Goal: Information Seeking & Learning: Check status

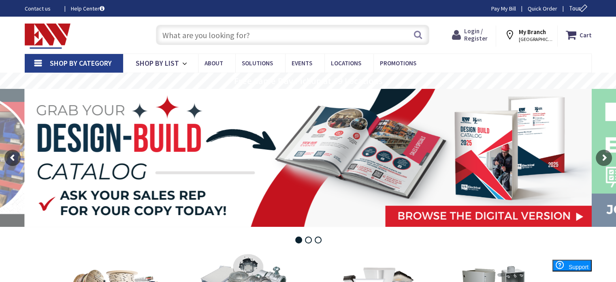
click at [484, 32] on span "Login / Register" at bounding box center [476, 34] width 24 height 15
click at [475, 37] on span "Login / Register" at bounding box center [476, 34] width 24 height 15
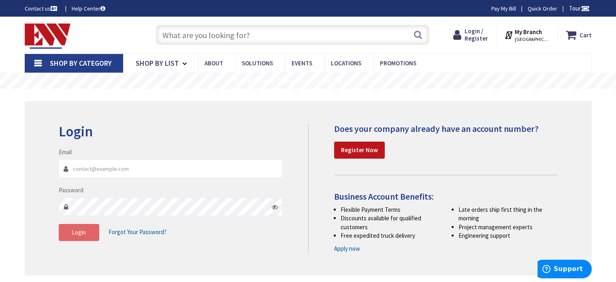
type input "[EMAIL_ADDRESS][DOMAIN_NAME]"
click at [82, 231] on span "Login" at bounding box center [79, 232] width 14 height 8
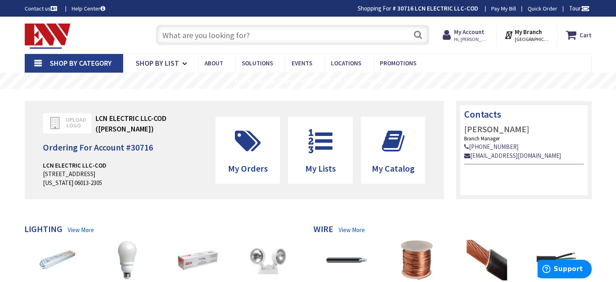
click at [481, 25] on div "Cart My Cart Close You have no items in your shopping cart. My Branch BRISTOL, …" at bounding box center [525, 33] width 145 height 25
click at [476, 32] on strong "My Account" at bounding box center [469, 32] width 30 height 8
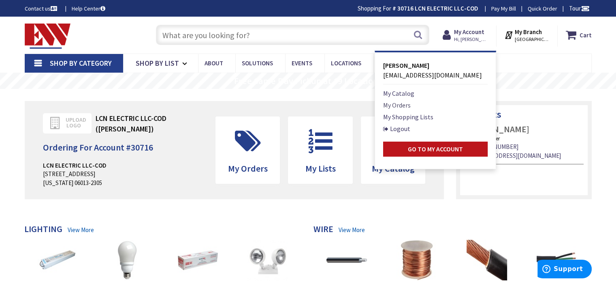
click at [404, 105] on link "My Orders" at bounding box center [397, 105] width 28 height 10
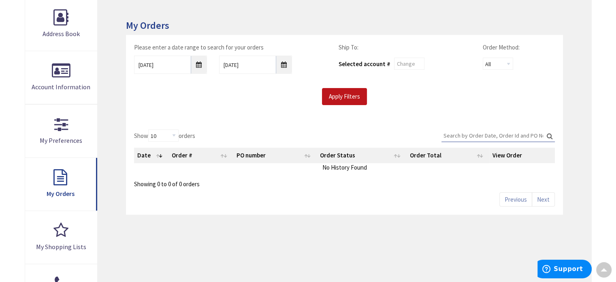
scroll to position [162, 0]
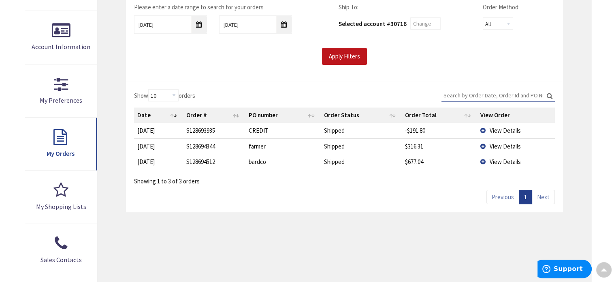
click at [481, 159] on td "View Details" at bounding box center [516, 161] width 78 height 15
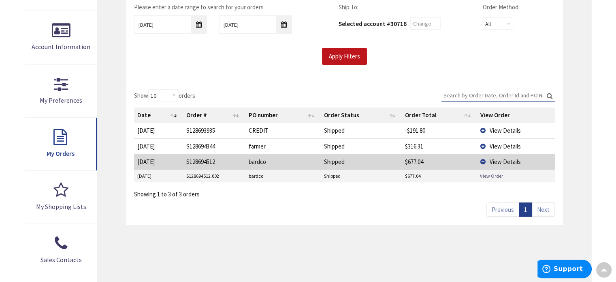
click at [486, 175] on link "View Order" at bounding box center [491, 175] width 23 height 7
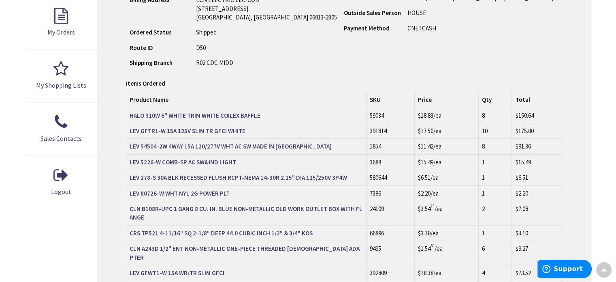
scroll to position [284, 0]
click at [225, 113] on strong "HALO 310W 6" WHITE TRIM WHITE COILEX BAFFLE" at bounding box center [195, 115] width 131 height 8
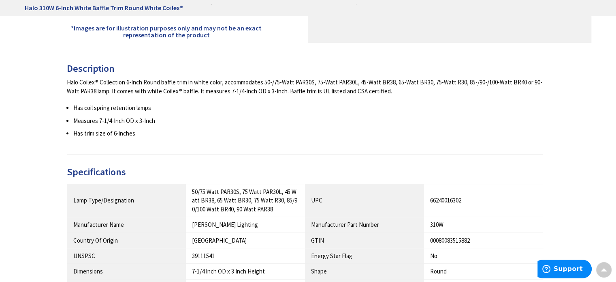
scroll to position [324, 0]
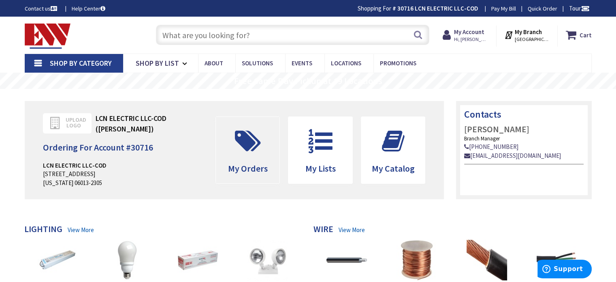
click at [244, 157] on span at bounding box center [248, 141] width 52 height 36
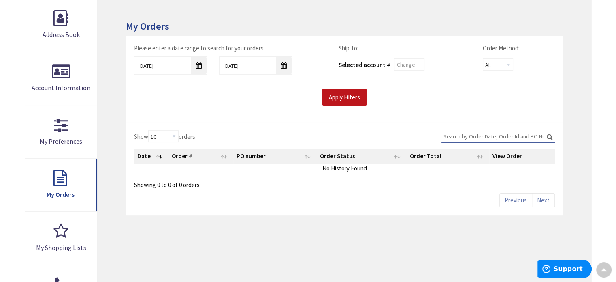
scroll to position [122, 0]
click at [200, 64] on input "8/28/2025" at bounding box center [170, 65] width 73 height 18
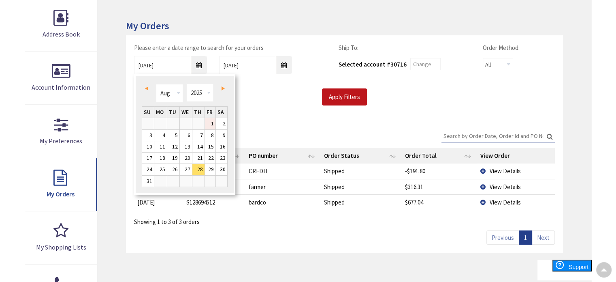
click at [210, 124] on link "1" at bounding box center [210, 123] width 11 height 11
type input "08/01/2025"
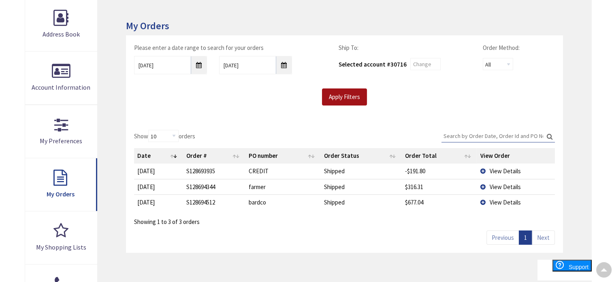
click at [336, 101] on input "Apply Filters" at bounding box center [344, 96] width 45 height 17
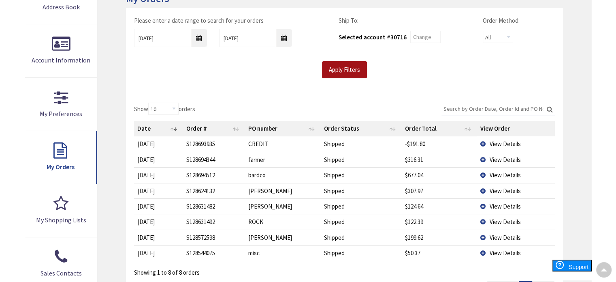
scroll to position [162, 0]
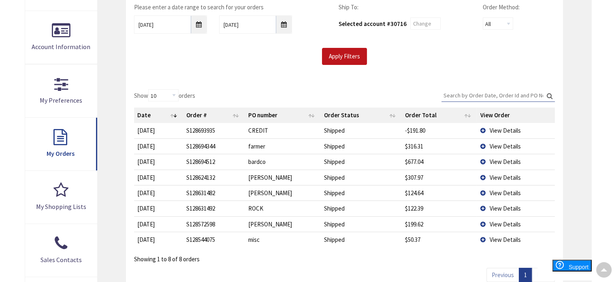
click at [483, 178] on td "View Details" at bounding box center [516, 176] width 78 height 15
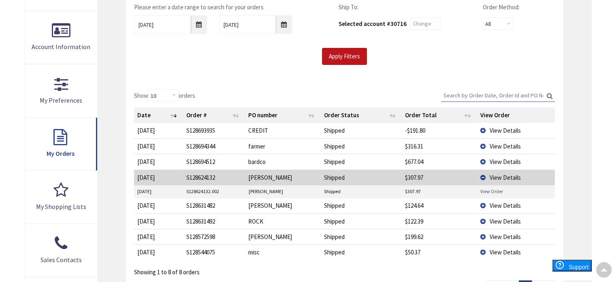
click at [491, 191] on link "View Order" at bounding box center [491, 191] width 23 height 7
click at [483, 176] on td "View Details" at bounding box center [516, 176] width 78 height 15
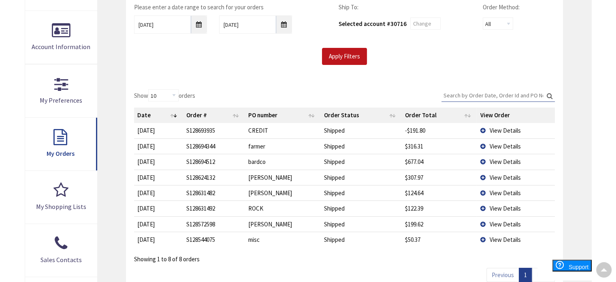
click at [482, 193] on td "View Details" at bounding box center [516, 192] width 78 height 15
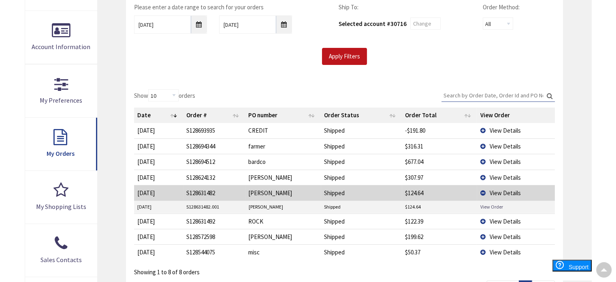
click at [489, 204] on link "View Order" at bounding box center [491, 206] width 23 height 7
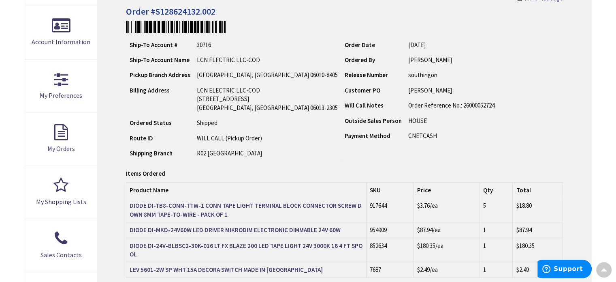
scroll to position [162, 0]
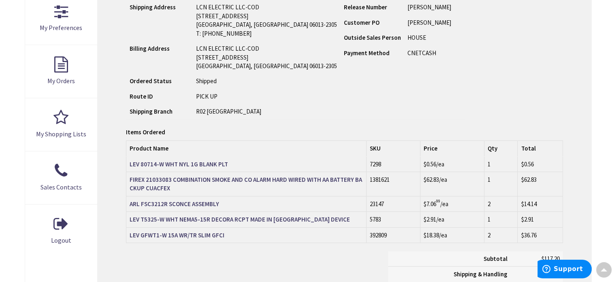
scroll to position [243, 0]
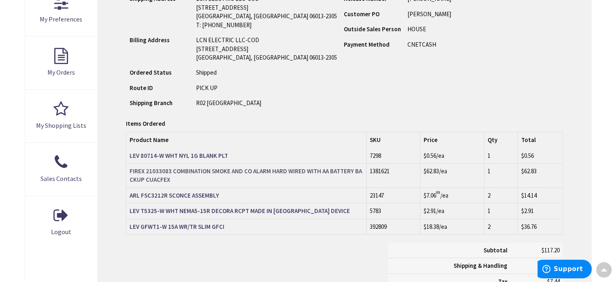
click at [284, 169] on strong "FIREX 21033083 COMBINATION SMOKE AND CO ALARM HARD WIRED WITH AA BATTERY BACKUP…" at bounding box center [246, 175] width 233 height 16
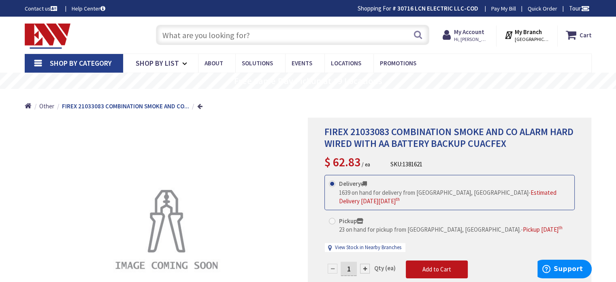
click at [198, 108] on link at bounding box center [199, 106] width 5 height 6
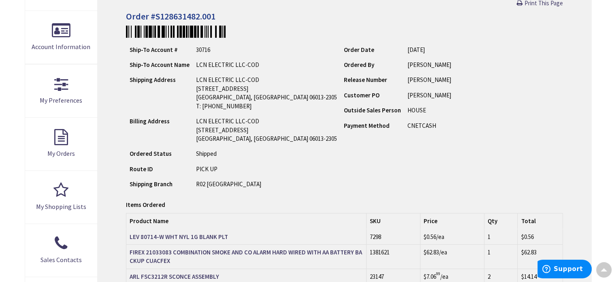
scroll to position [203, 0]
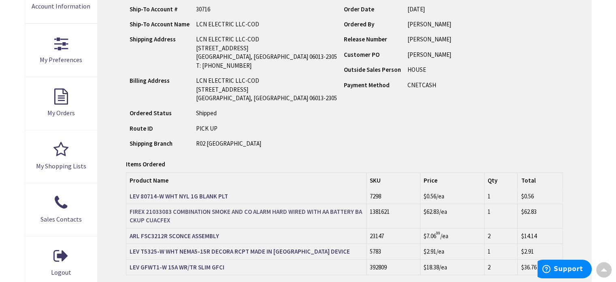
click at [216, 210] on strong "FIREX 21033083 COMBINATION SMOKE AND CO ALARM HARD WIRED WITH AA BATTERY BACKUP…" at bounding box center [246, 216] width 233 height 16
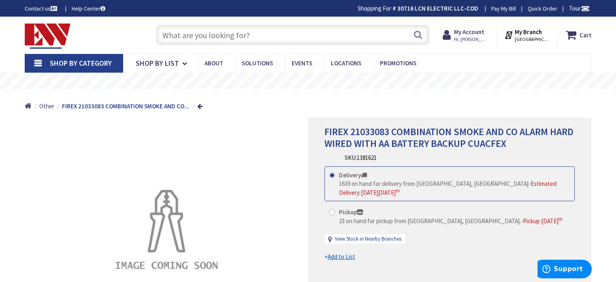
scroll to position [41, 0]
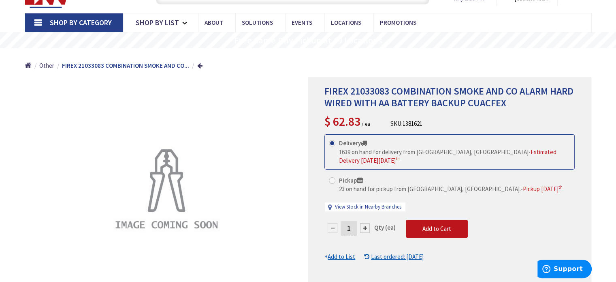
click at [127, 67] on strong "FIREX 21033083 COMBINATION SMOKE AND CO..." at bounding box center [125, 66] width 127 height 8
click at [47, 66] on span "Other" at bounding box center [46, 66] width 15 height 8
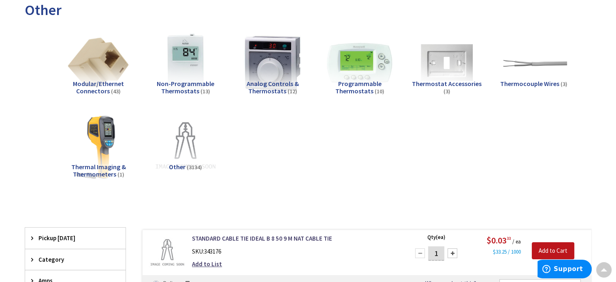
scroll to position [162, 0]
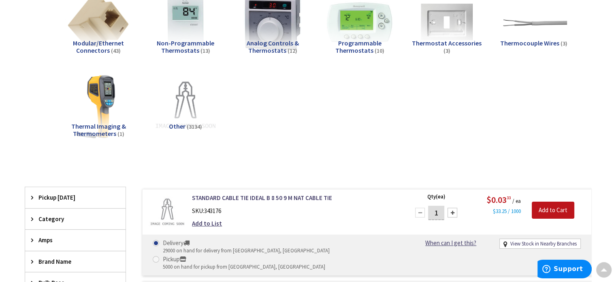
click at [185, 126] on span "Other" at bounding box center [177, 126] width 17 height 8
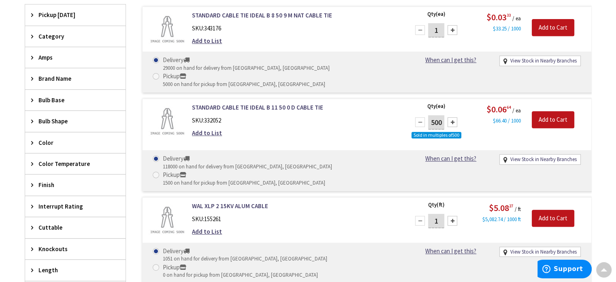
scroll to position [334, 0]
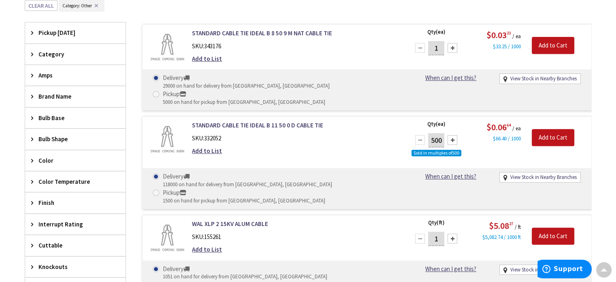
click at [60, 54] on span "Category" at bounding box center [72, 54] width 66 height 9
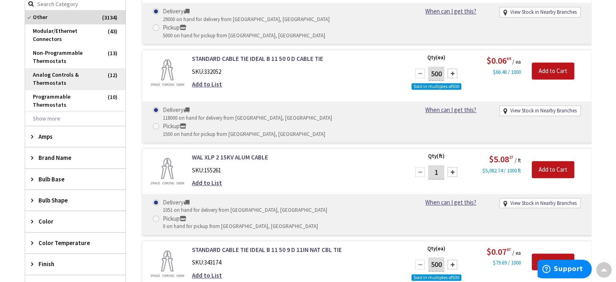
scroll to position [415, 0]
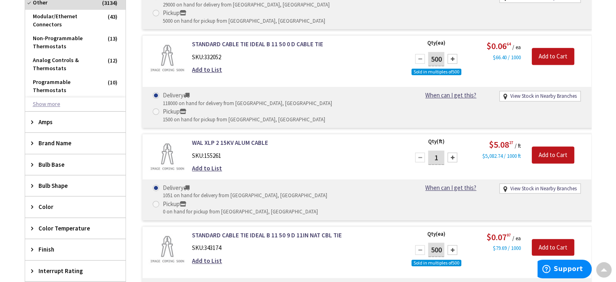
click at [46, 103] on button "Show more" at bounding box center [75, 104] width 101 height 14
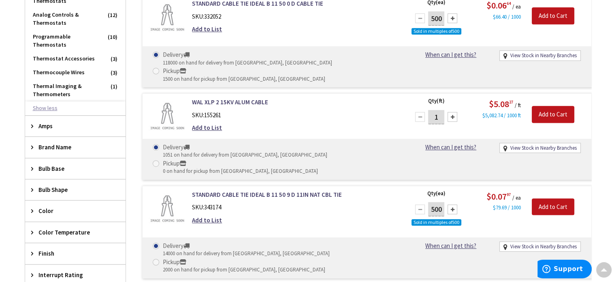
scroll to position [496, 0]
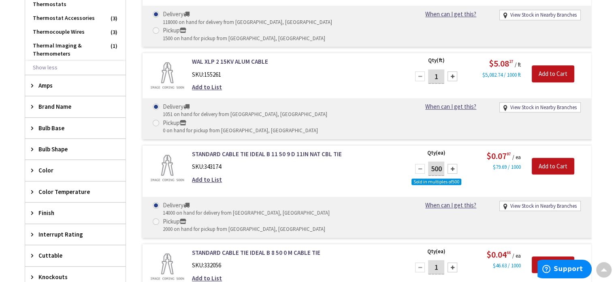
click at [81, 106] on span "Brand Name" at bounding box center [72, 106] width 66 height 9
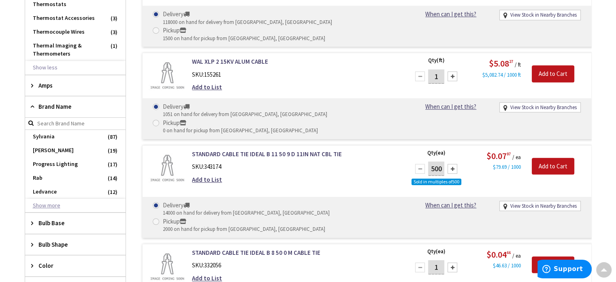
click at [45, 203] on button "Show more" at bounding box center [75, 206] width 101 height 14
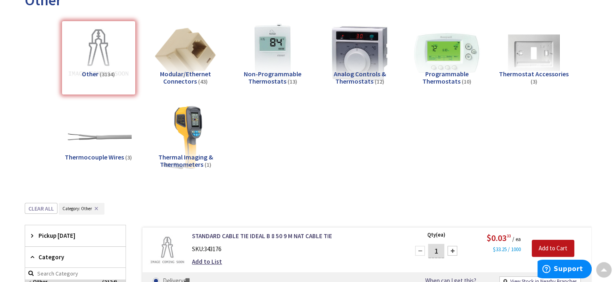
scroll to position [0, 0]
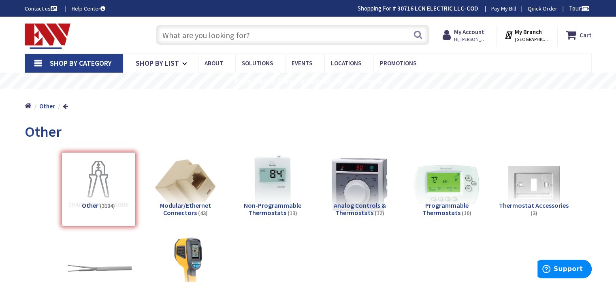
click at [34, 59] on link "Shop By Category" at bounding box center [74, 63] width 98 height 19
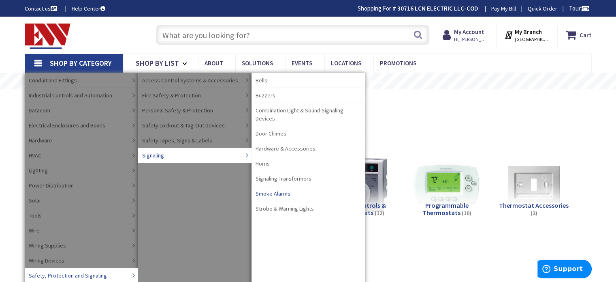
click at [271, 193] on span "Smoke Alarms" at bounding box center [273, 193] width 35 height 8
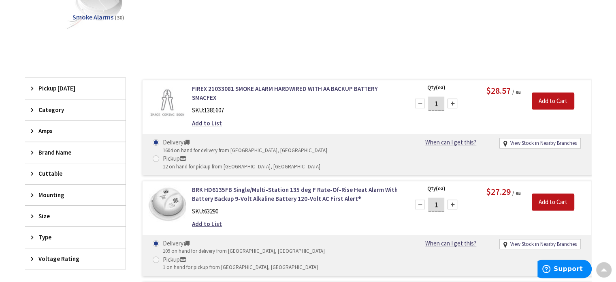
scroll to position [203, 0]
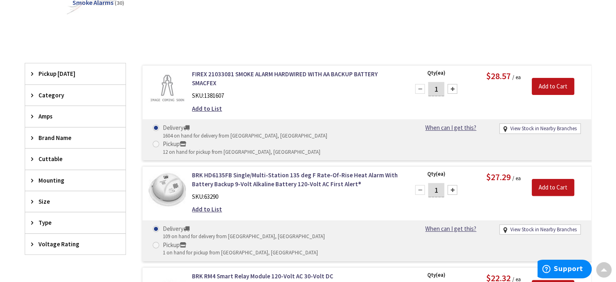
click at [65, 140] on span "Brand Name" at bounding box center [72, 137] width 66 height 9
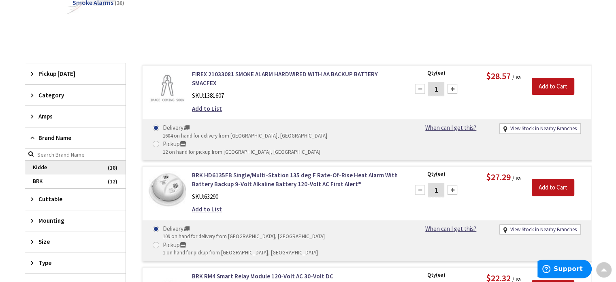
click at [75, 167] on span "Kidde" at bounding box center [75, 168] width 101 height 14
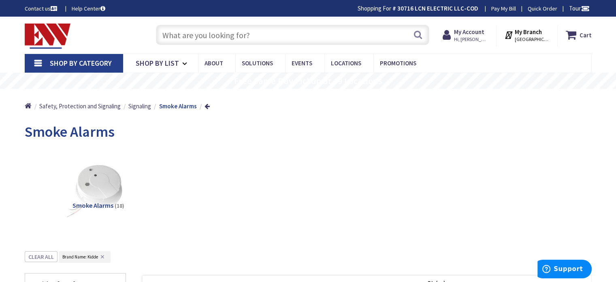
scroll to position [0, 0]
